Goal: Task Accomplishment & Management: Use online tool/utility

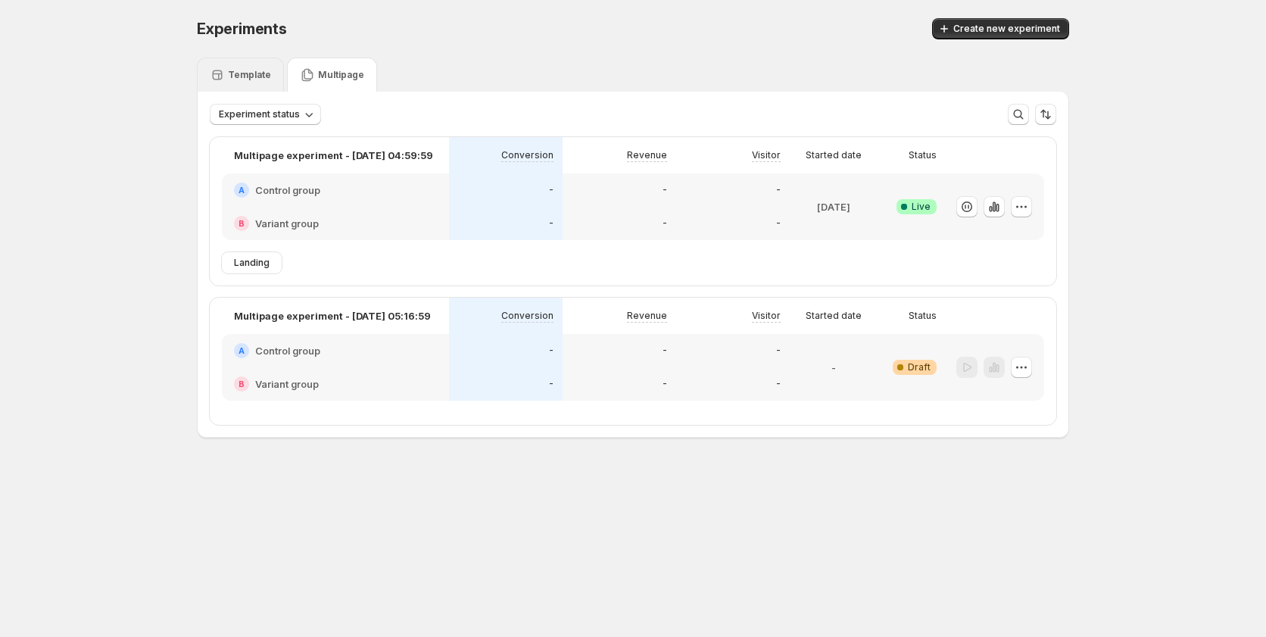
click at [235, 73] on p "Template" at bounding box center [249, 75] width 43 height 12
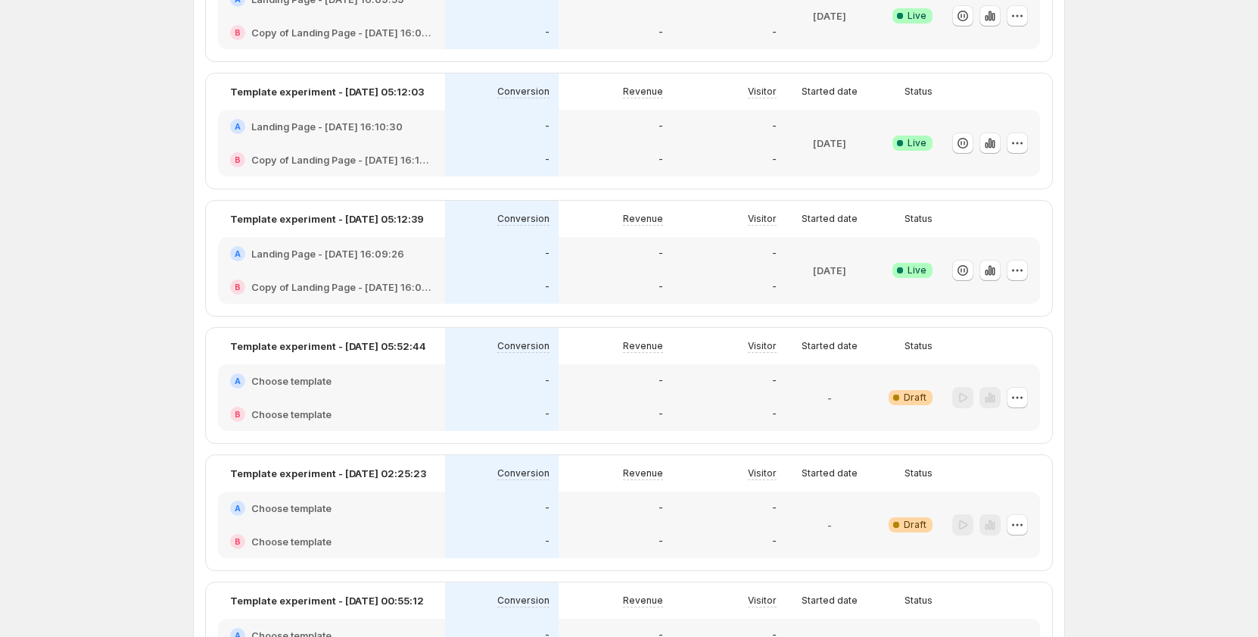
scroll to position [1287, 0]
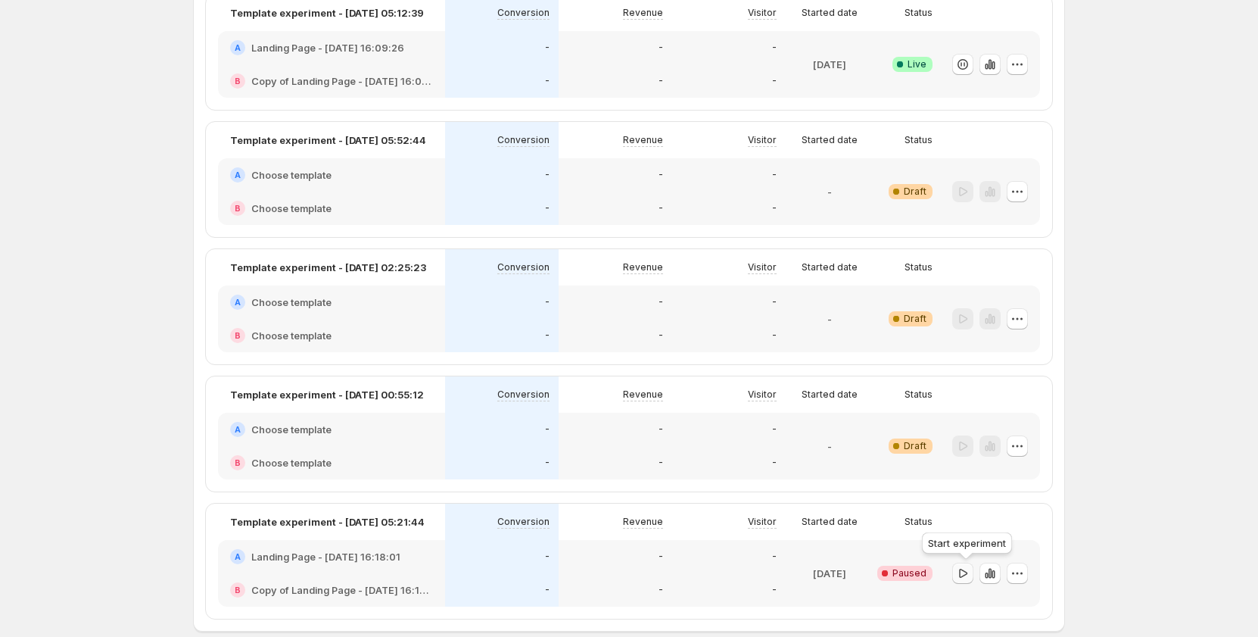
click at [966, 568] on icon "button" at bounding box center [962, 572] width 15 height 15
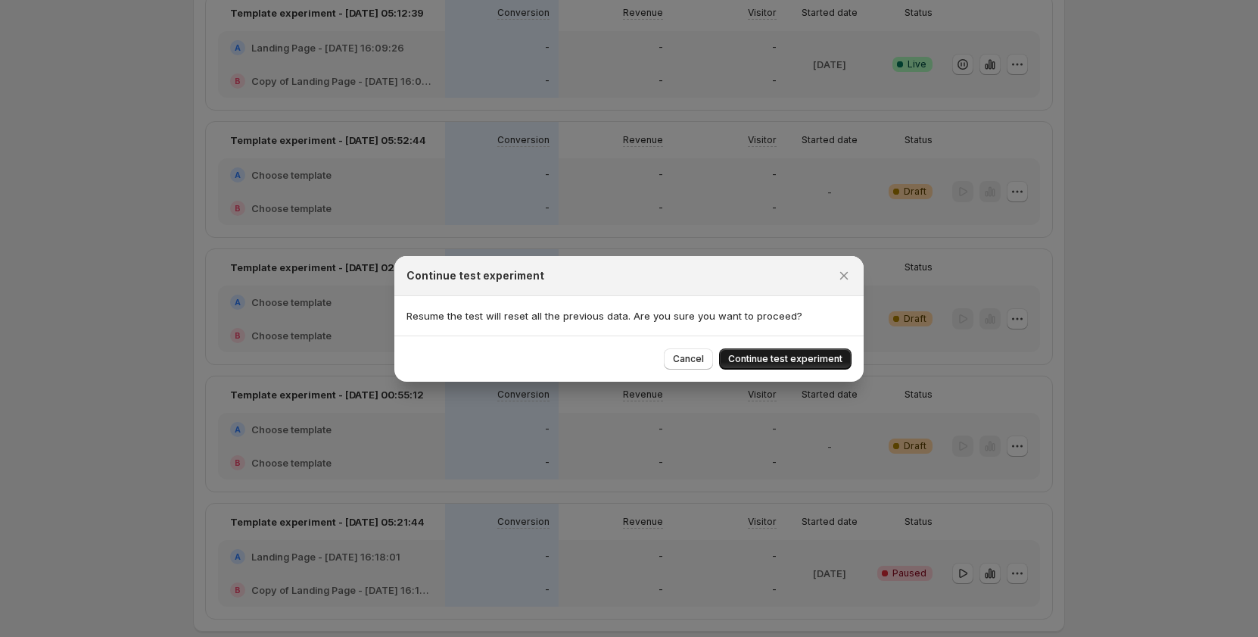
click at [816, 359] on span "Continue test experiment" at bounding box center [785, 359] width 114 height 12
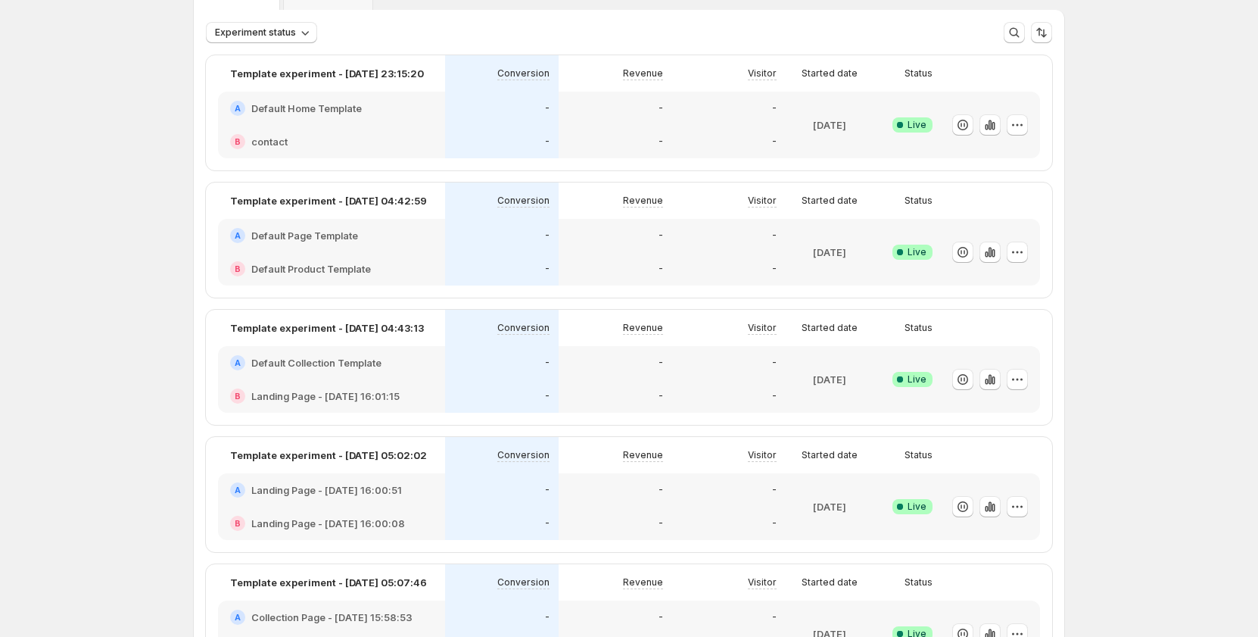
scroll to position [0, 0]
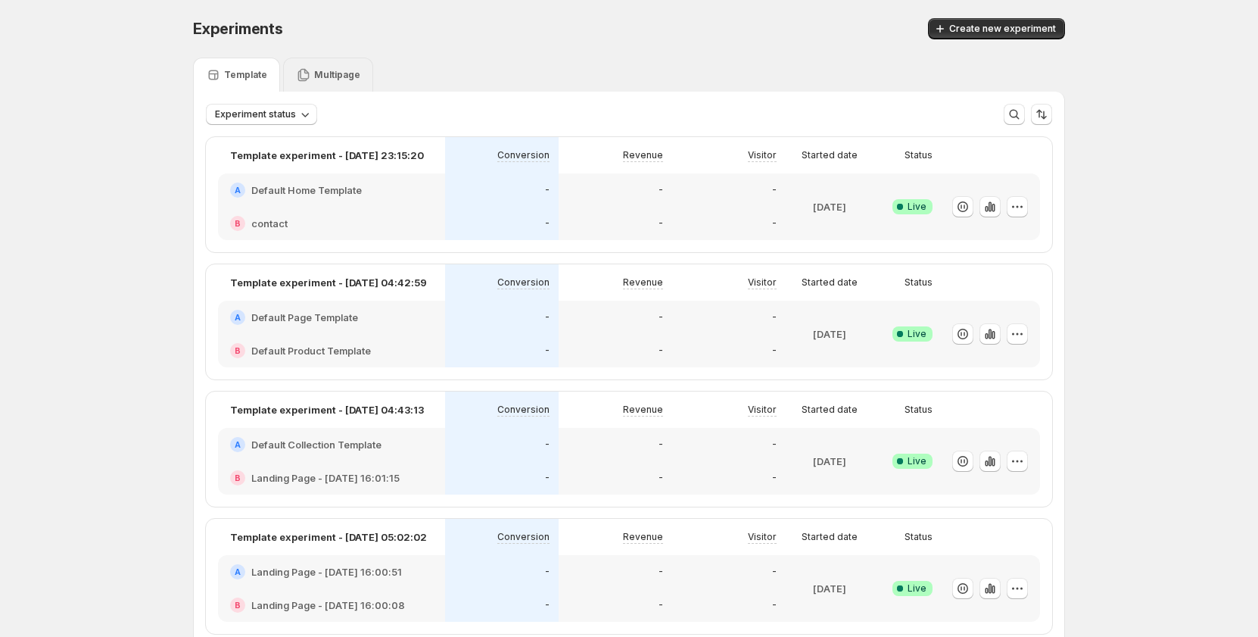
click at [338, 76] on p "Multipage" at bounding box center [337, 75] width 46 height 12
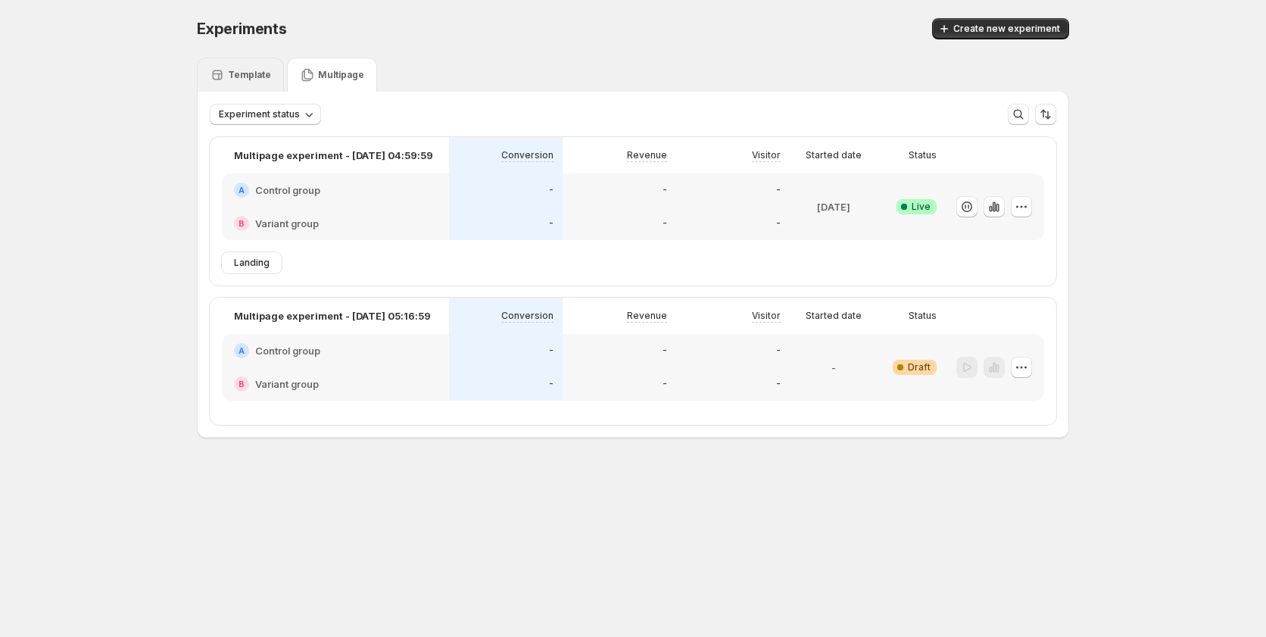
click at [266, 90] on div "Template" at bounding box center [240, 75] width 87 height 34
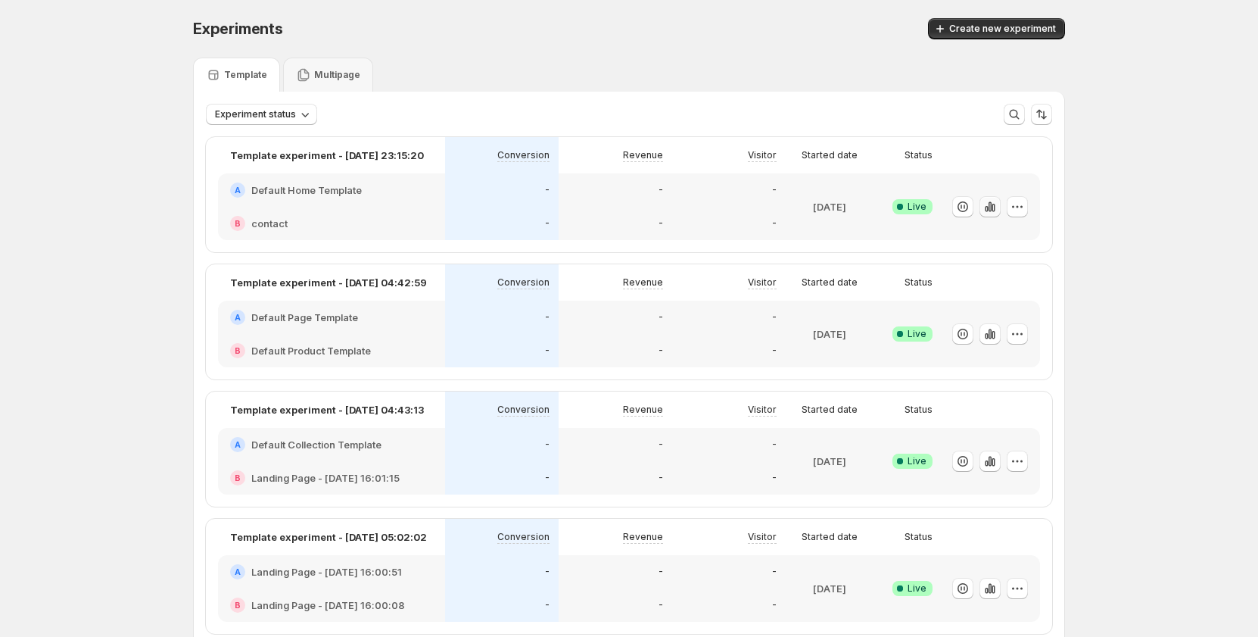
click at [987, 210] on icon "button" at bounding box center [990, 206] width 15 height 15
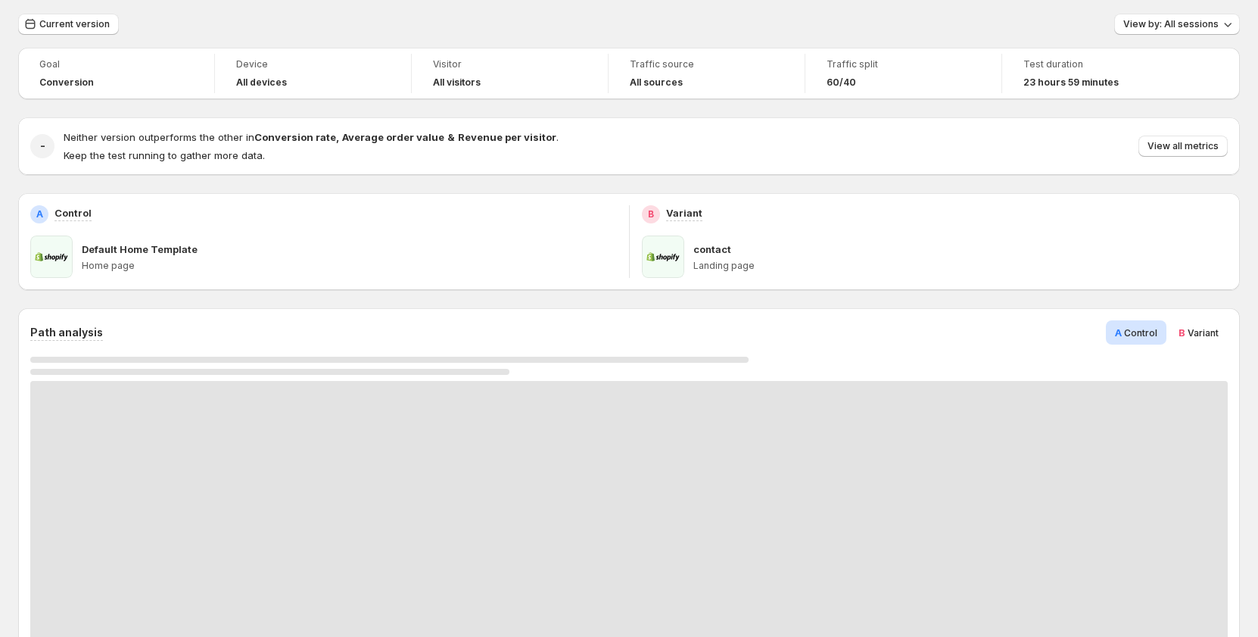
scroll to position [151, 0]
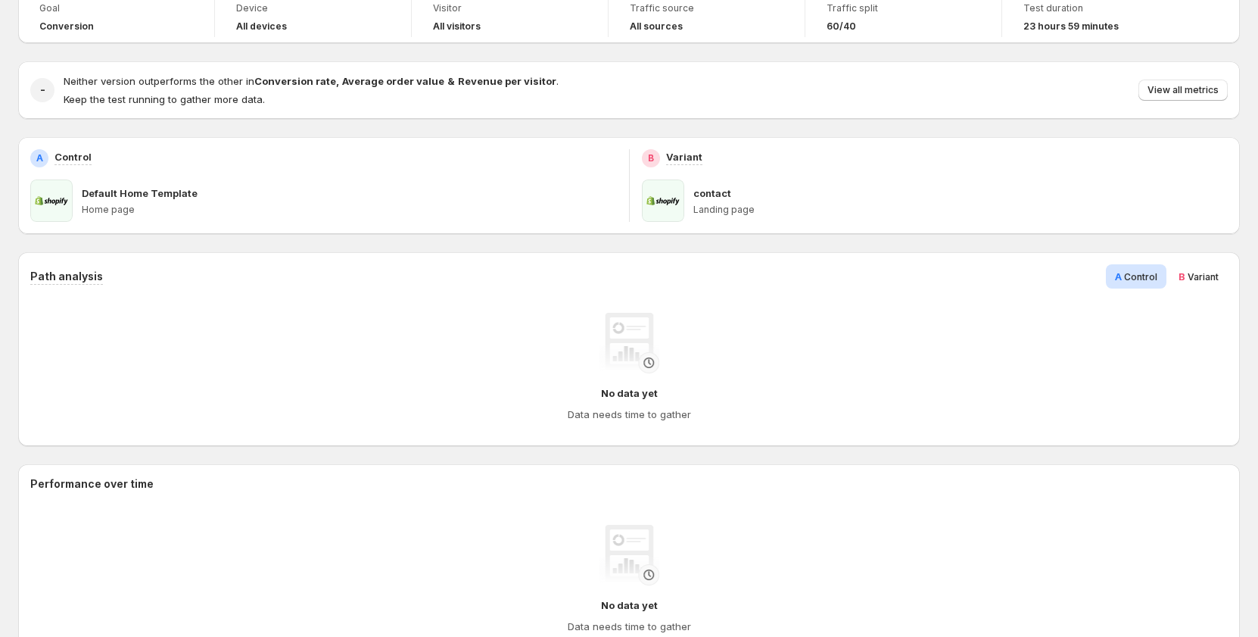
click at [1190, 282] on span "B Variant" at bounding box center [1199, 276] width 40 height 15
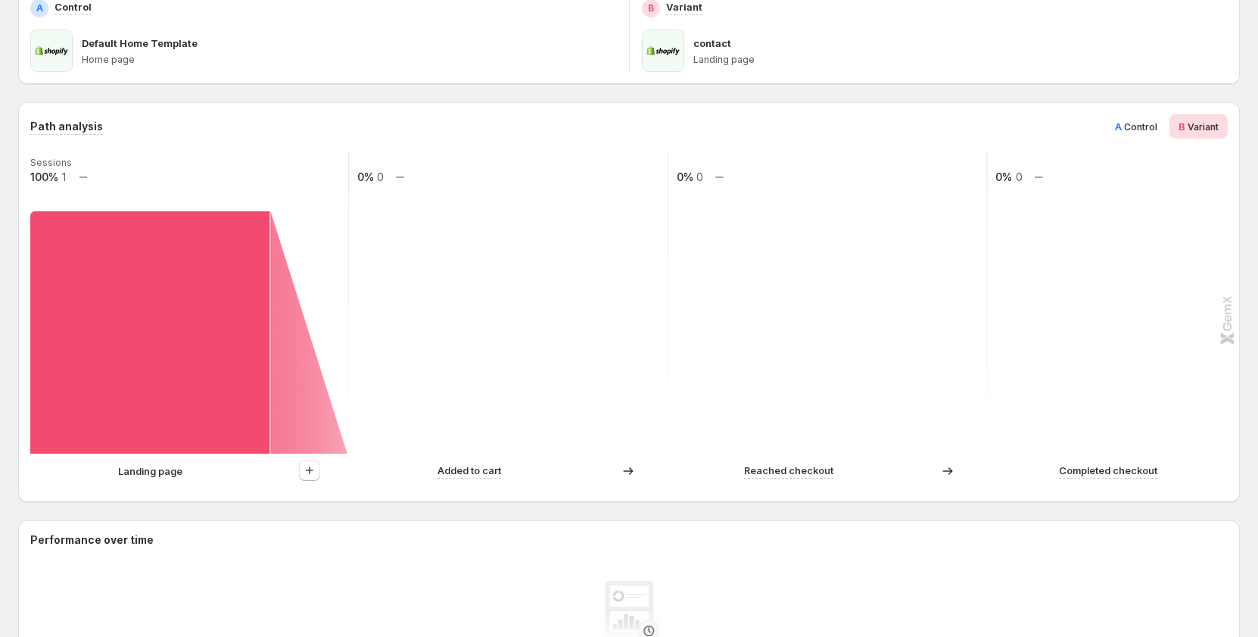
scroll to position [303, 0]
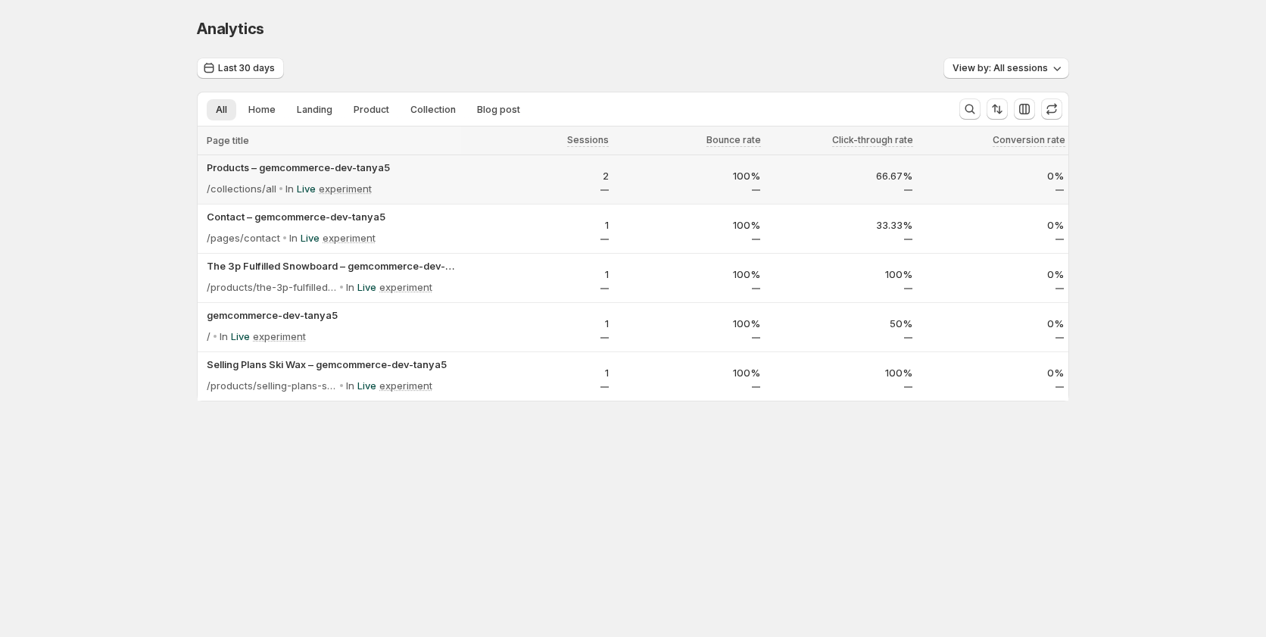
click at [982, 185] on div "0%" at bounding box center [992, 179] width 143 height 23
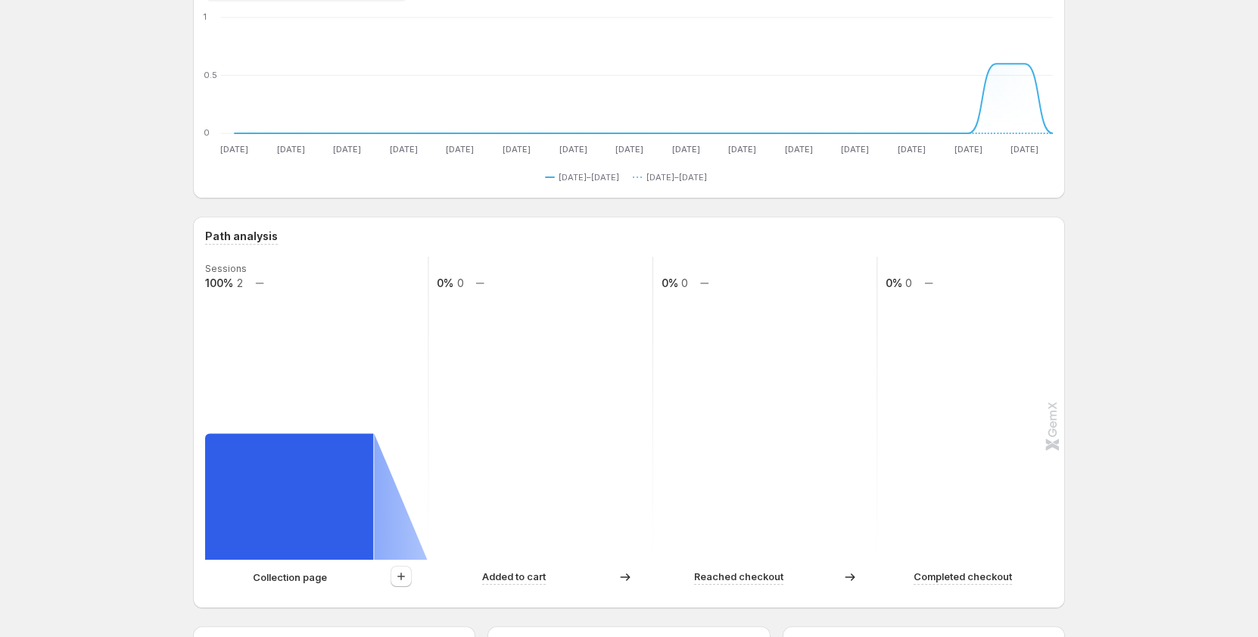
scroll to position [227, 0]
